Goal: Task Accomplishment & Management: Use online tool/utility

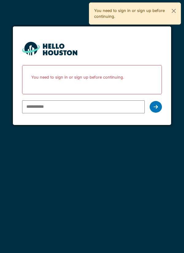
type input "**********"
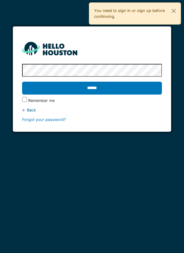
click at [100, 84] on input "******" at bounding box center [92, 88] width 140 height 13
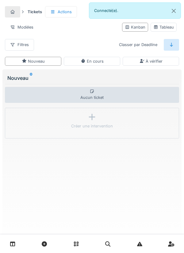
click at [18, 242] on link at bounding box center [13, 243] width 16 height 14
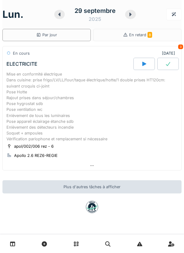
click at [146, 66] on icon at bounding box center [144, 63] width 6 height 5
